Goal: Task Accomplishment & Management: Manage account settings

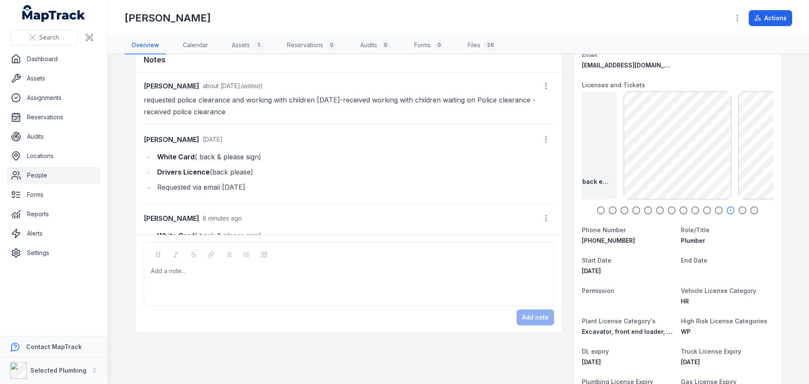
scroll to position [46, 0]
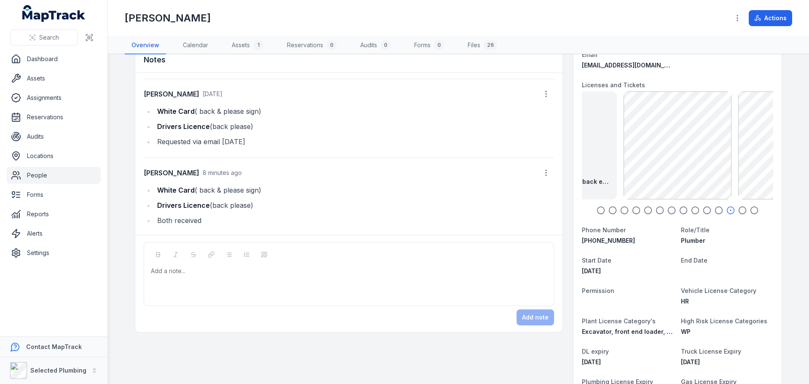
click at [598, 210] on icon "button" at bounding box center [601, 210] width 8 height 8
click at [610, 210] on icon "button" at bounding box center [612, 210] width 8 height 8
click at [624, 208] on circle "button" at bounding box center [624, 210] width 7 height 7
click at [599, 210] on icon "button" at bounding box center [601, 210] width 8 height 8
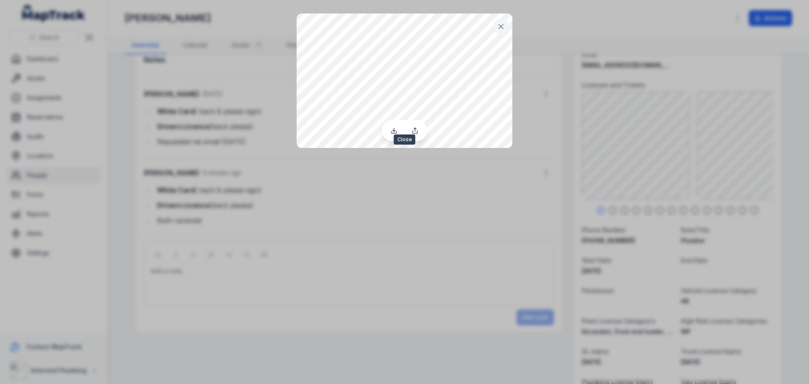
click at [502, 27] on icon at bounding box center [501, 26] width 4 height 4
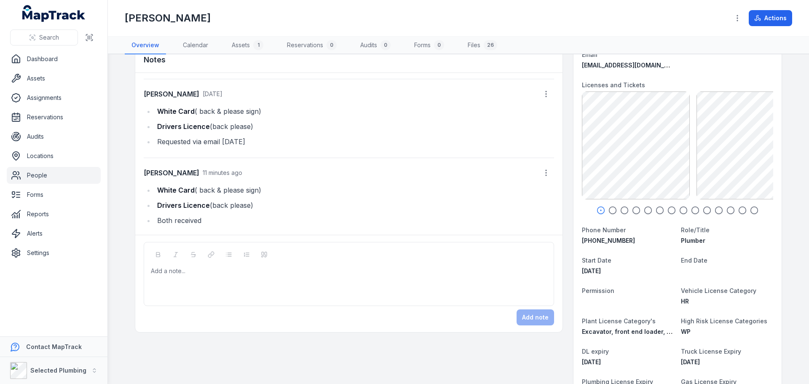
click at [26, 178] on link "People" at bounding box center [54, 175] width 94 height 17
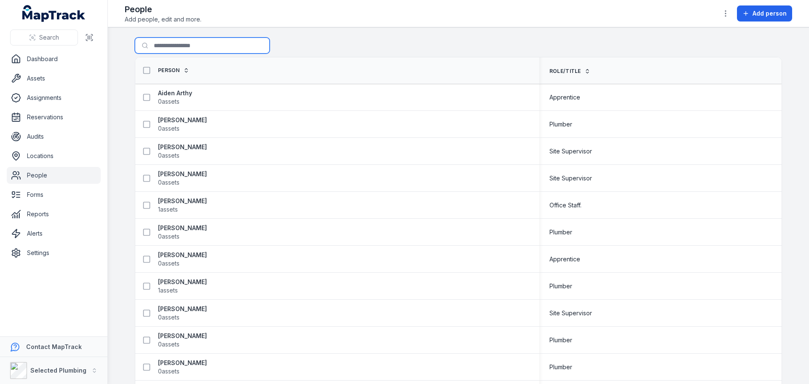
click at [166, 46] on input "Search for people" at bounding box center [202, 46] width 135 height 16
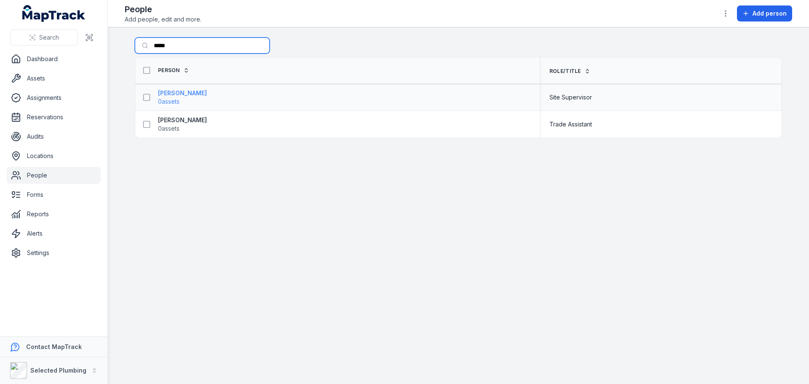
type input "*****"
click at [168, 91] on strong "[PERSON_NAME]" at bounding box center [182, 93] width 49 height 8
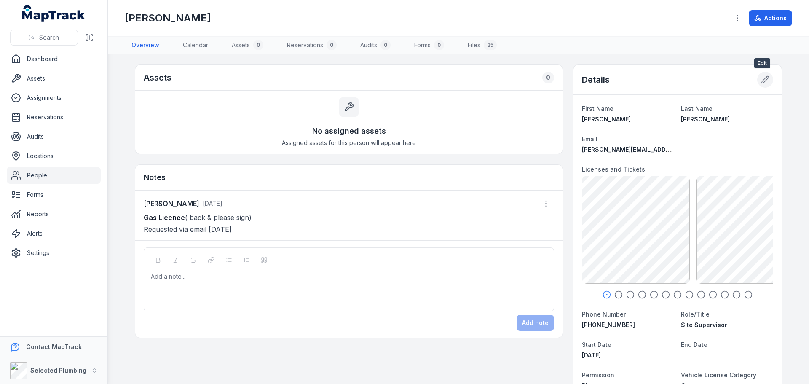
click at [763, 79] on icon at bounding box center [765, 79] width 8 height 8
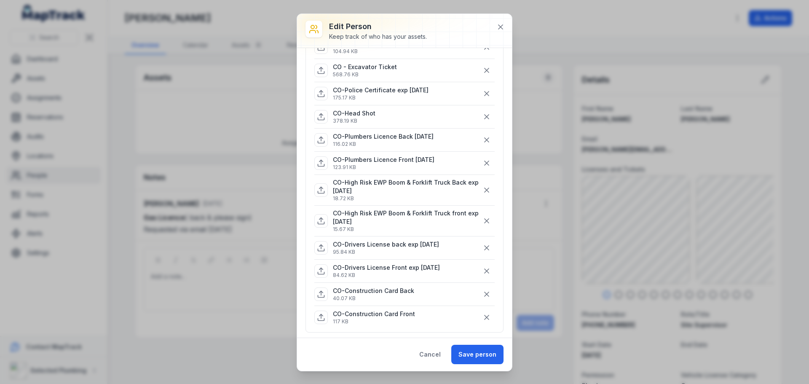
scroll to position [169, 0]
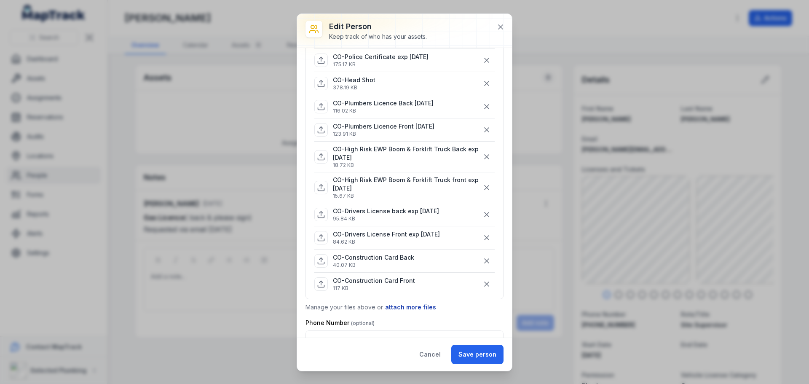
click at [402, 305] on button "attach more files" at bounding box center [411, 307] width 52 height 9
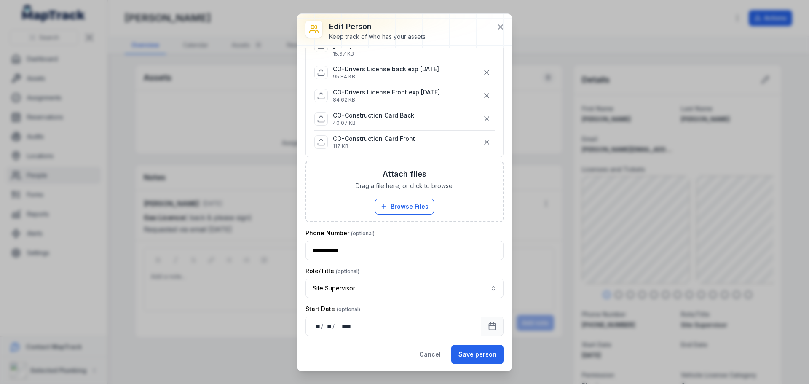
scroll to position [379, 0]
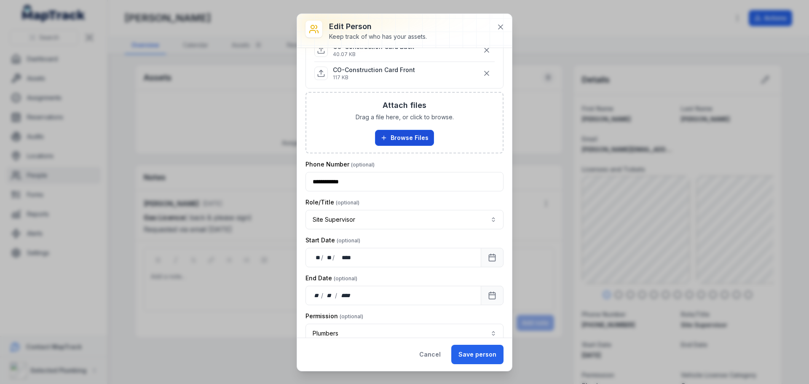
click at [398, 134] on button "Browse Files" at bounding box center [404, 138] width 59 height 16
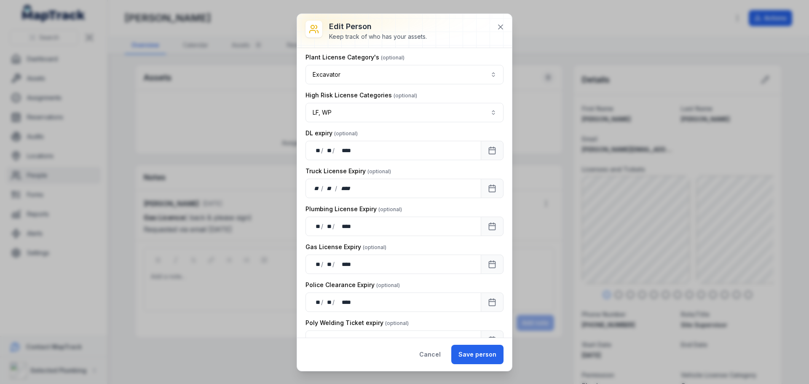
scroll to position [843, 0]
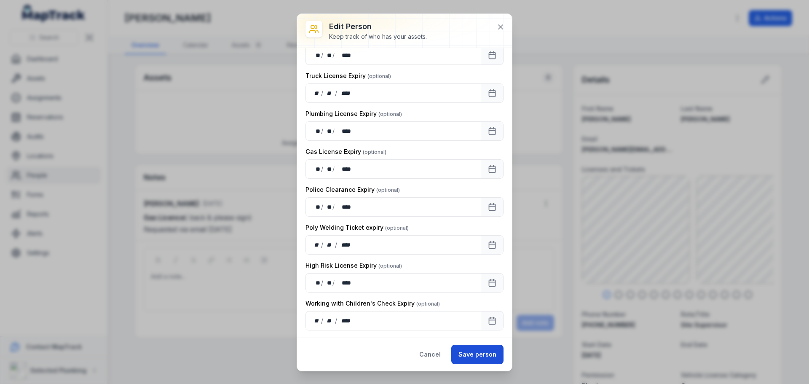
click at [477, 355] on button "Save person" at bounding box center [477, 354] width 52 height 19
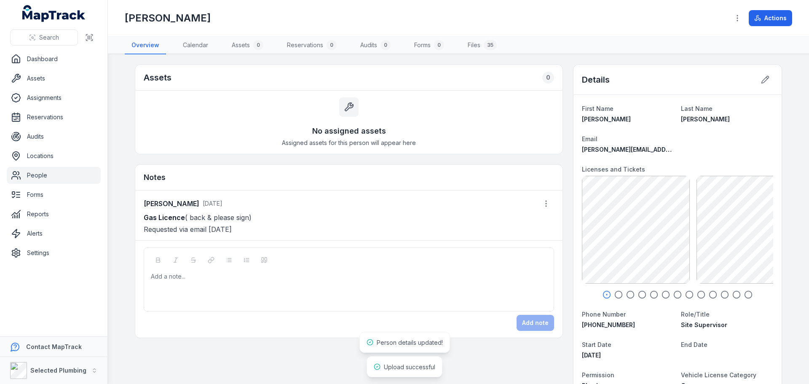
click at [619, 293] on circle "button" at bounding box center [618, 294] width 7 height 7
